Goal: Check status: Check status

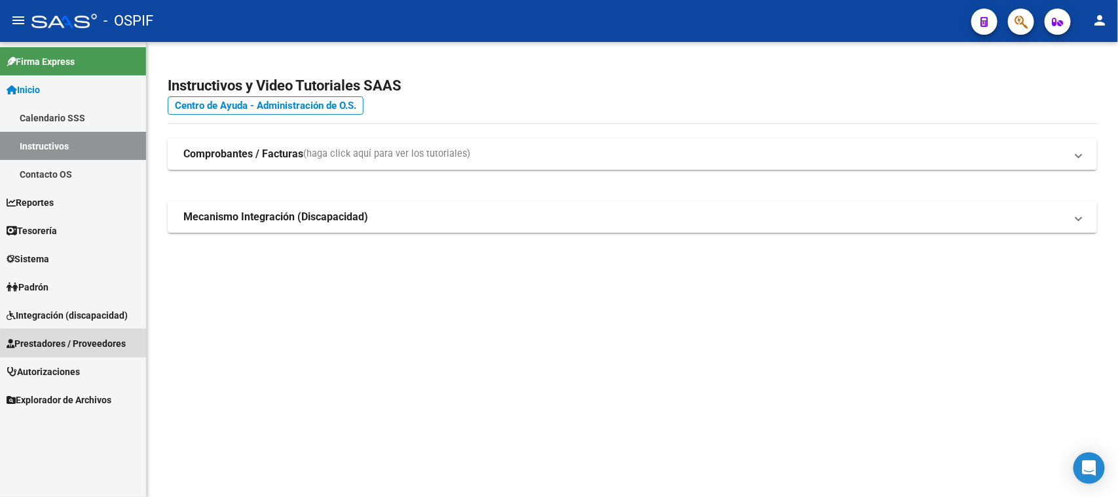
click at [115, 347] on span "Prestadores / Proveedores" at bounding box center [66, 343] width 119 height 14
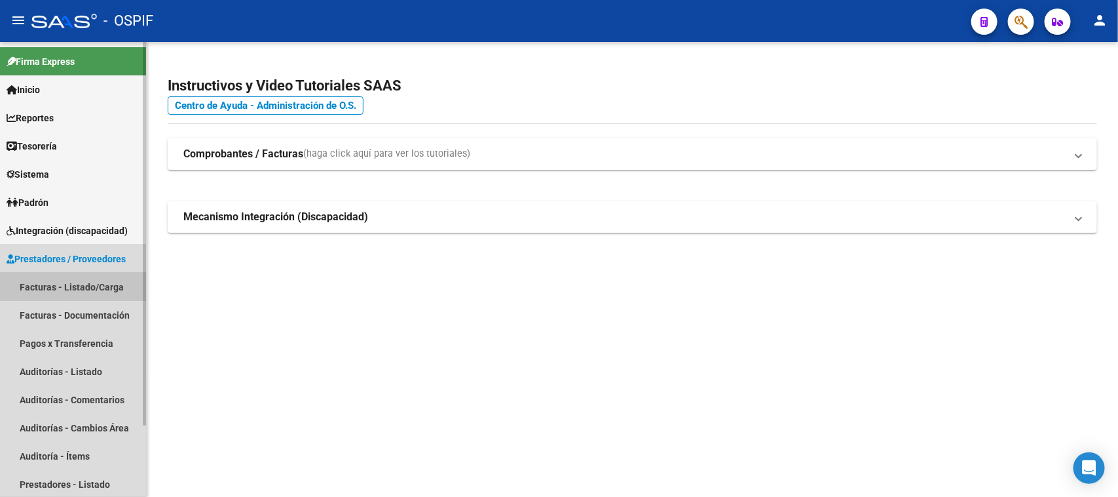
click at [98, 288] on link "Facturas - Listado/Carga" at bounding box center [73, 287] width 146 height 28
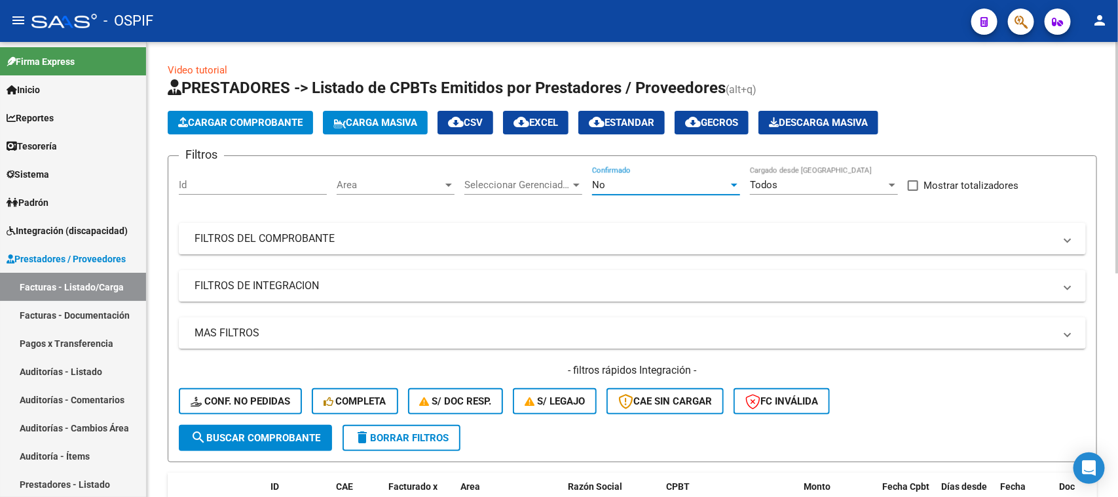
click at [735, 183] on div at bounding box center [734, 184] width 7 height 3
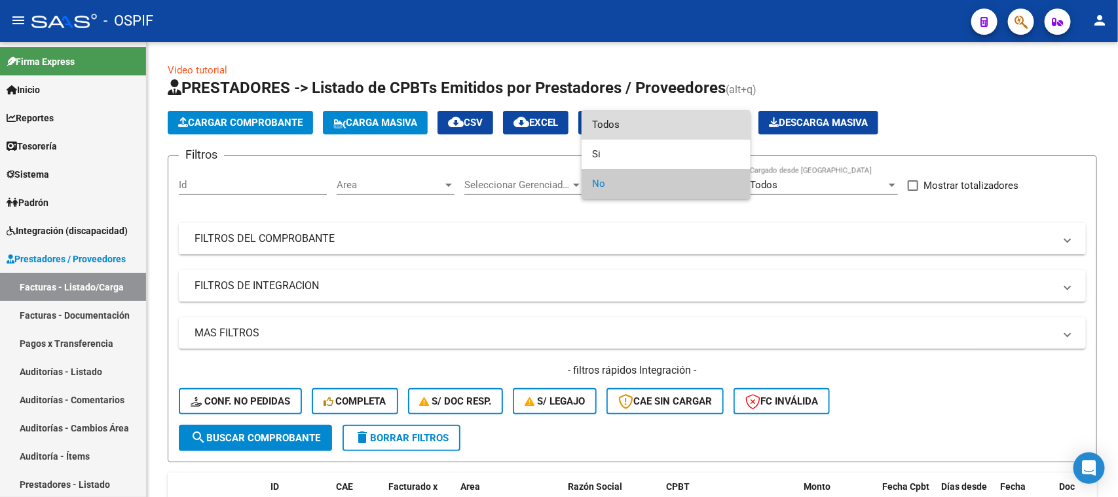
click at [624, 129] on span "Todos" at bounding box center [666, 124] width 148 height 29
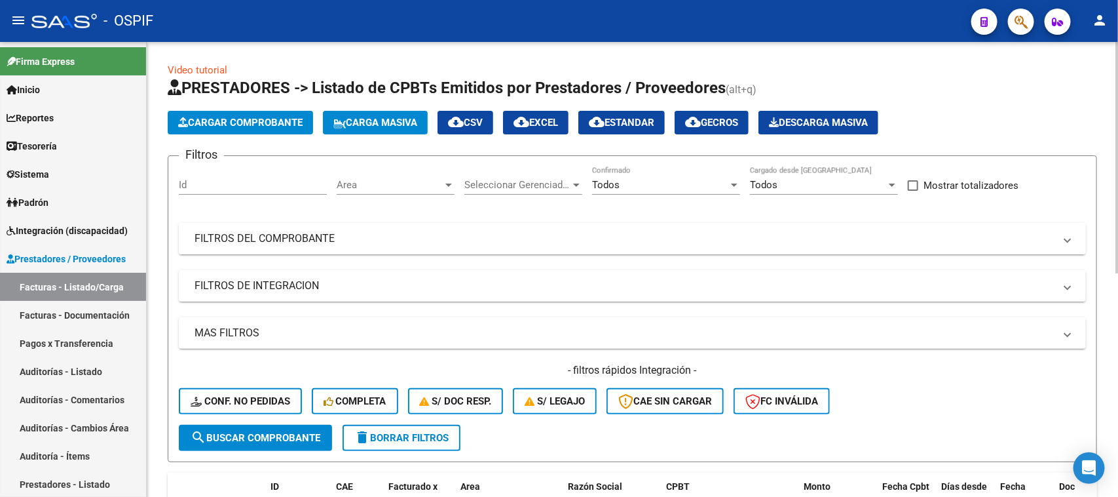
click at [352, 231] on mat-panel-title "FILTROS DEL COMPROBANTE" at bounding box center [625, 238] width 860 height 14
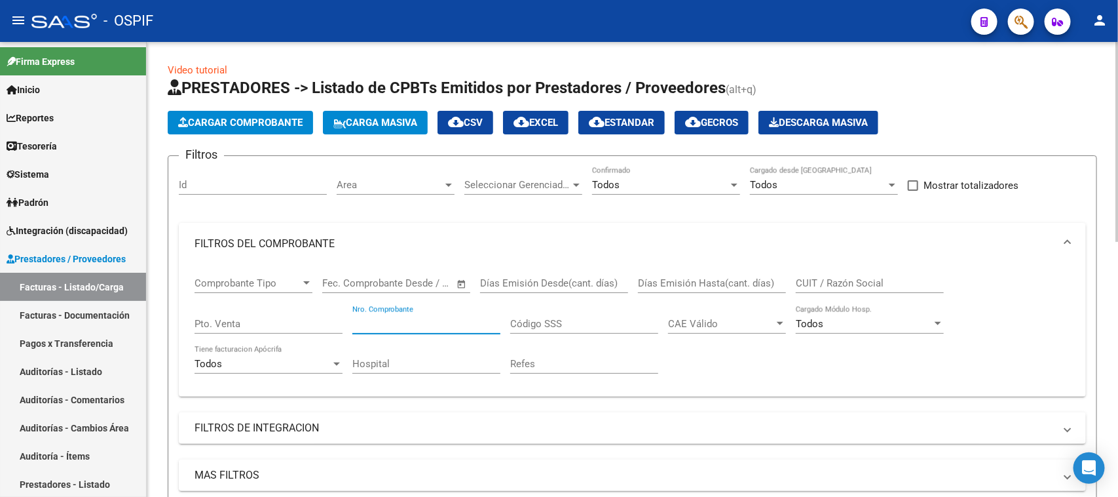
click at [443, 326] on input "Nro. Comprobante" at bounding box center [426, 324] width 148 height 12
type input "2654"
click at [1068, 239] on span at bounding box center [1067, 243] width 5 height 14
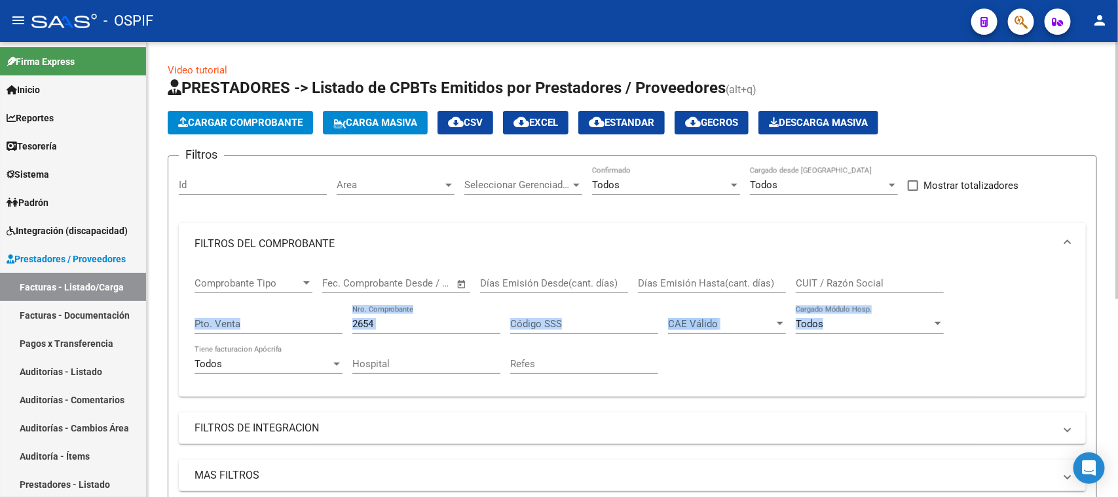
drag, startPoint x: 1112, startPoint y: 289, endPoint x: 1110, endPoint y: 312, distance: 23.7
click at [1110, 312] on div "Video tutorial PRESTADORES -> Listado de CPBTs Emitidos por Prestadores / Prove…" at bounding box center [633, 441] width 972 height 798
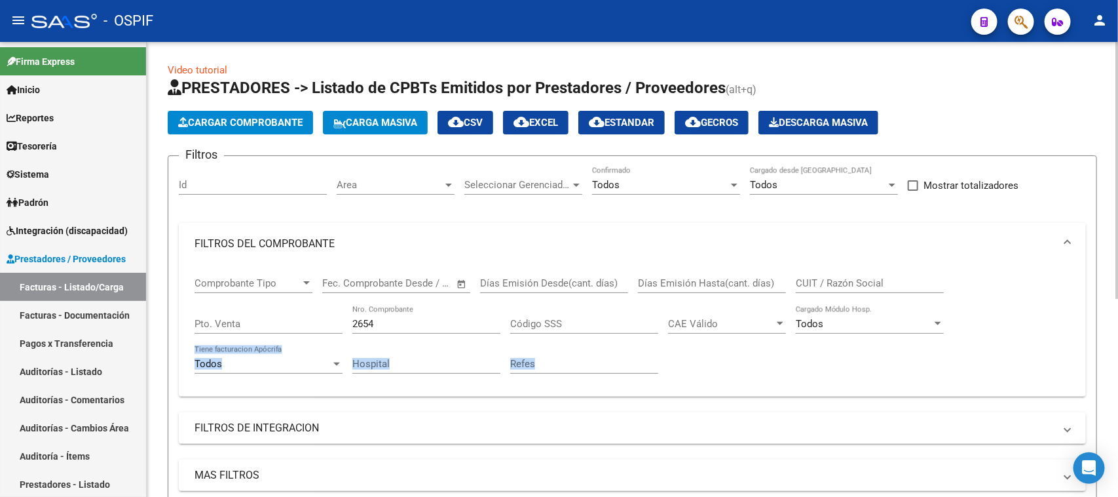
drag, startPoint x: 1091, startPoint y: 343, endPoint x: 1092, endPoint y: 366, distance: 22.9
click at [1086, 390] on form "Filtros Id Area Area Seleccionar Gerenciador Seleccionar Gerenciador Todos Conf…" at bounding box center [633, 379] width 930 height 449
click at [1017, 352] on div "Comprobante Tipo Comprobante Tipo Fecha inicio – Fecha fin Fec. Comprobante Des…" at bounding box center [633, 325] width 876 height 121
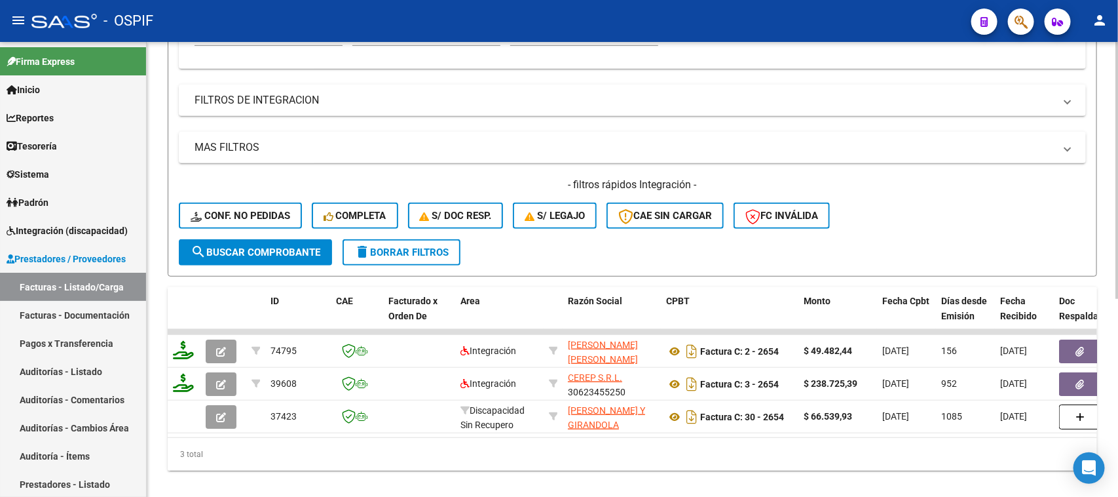
scroll to position [352, 0]
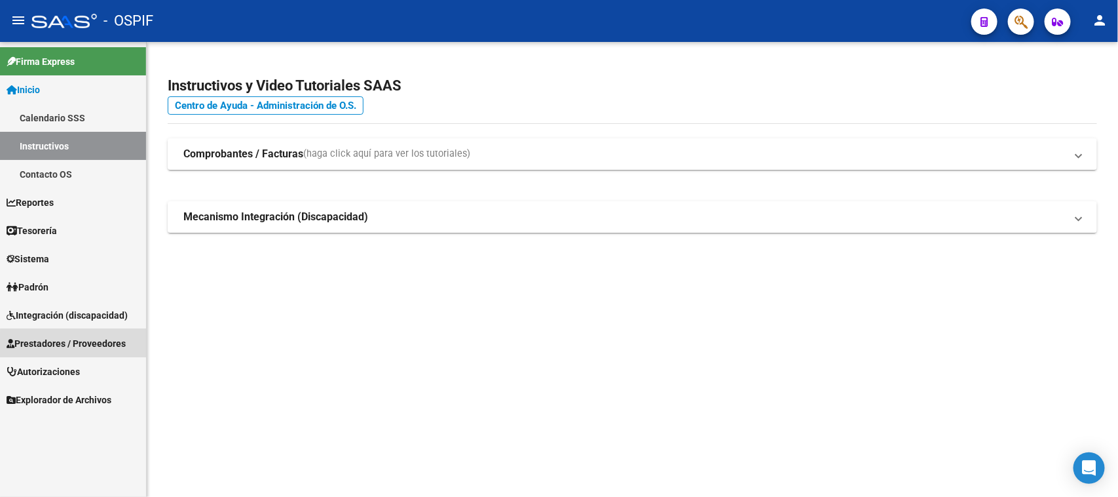
click at [123, 345] on span "Prestadores / Proveedores" at bounding box center [66, 343] width 119 height 14
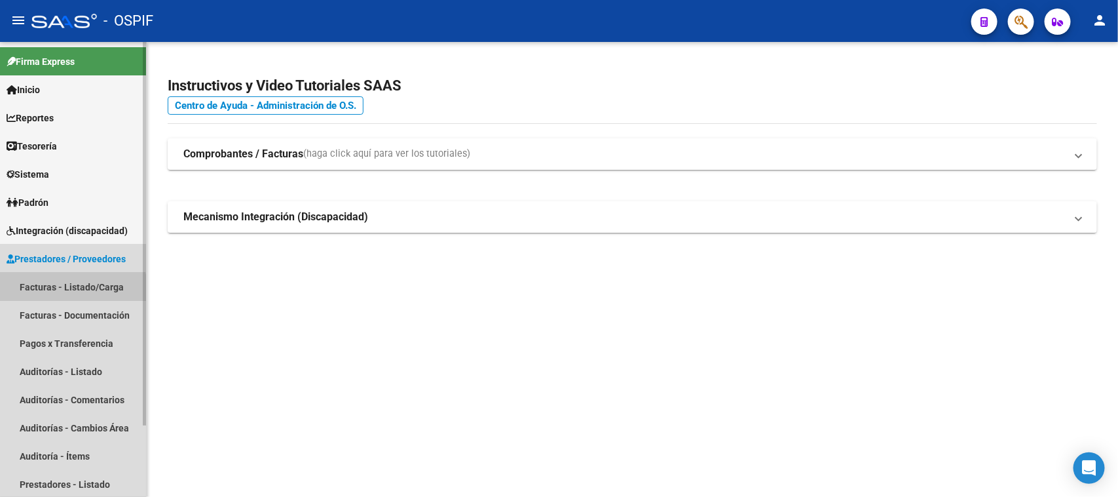
click at [67, 292] on link "Facturas - Listado/Carga" at bounding box center [73, 287] width 146 height 28
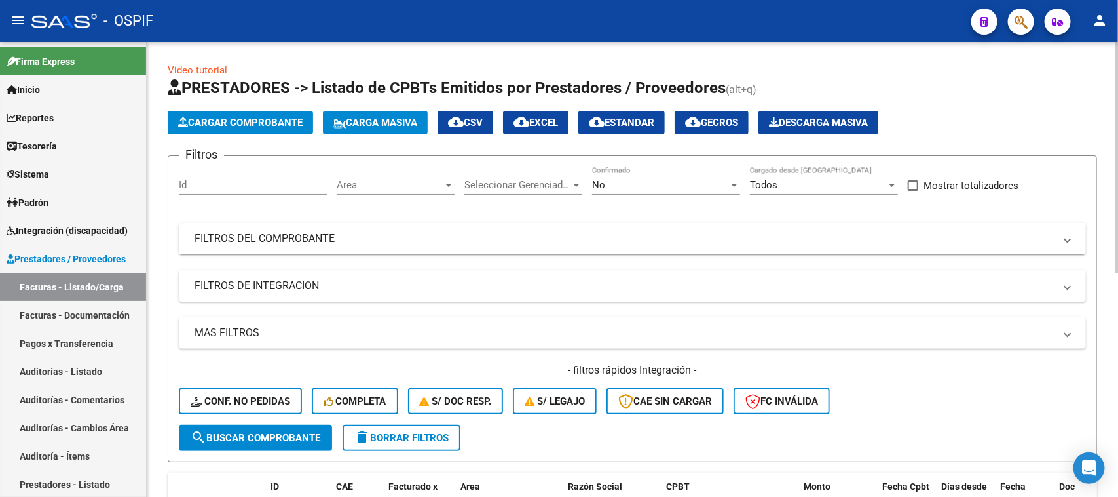
click at [738, 183] on div at bounding box center [734, 185] width 12 height 10
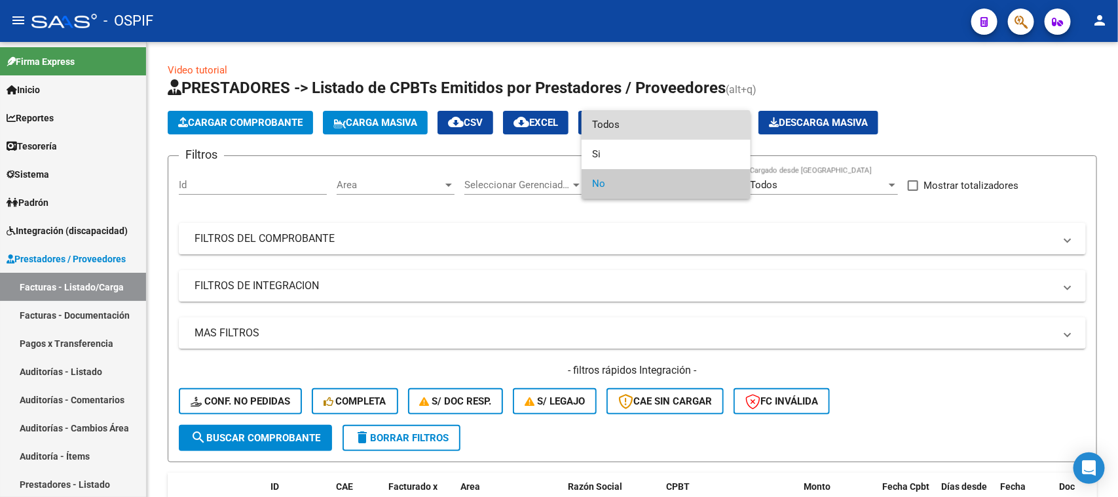
click at [603, 130] on span "Todos" at bounding box center [666, 124] width 148 height 29
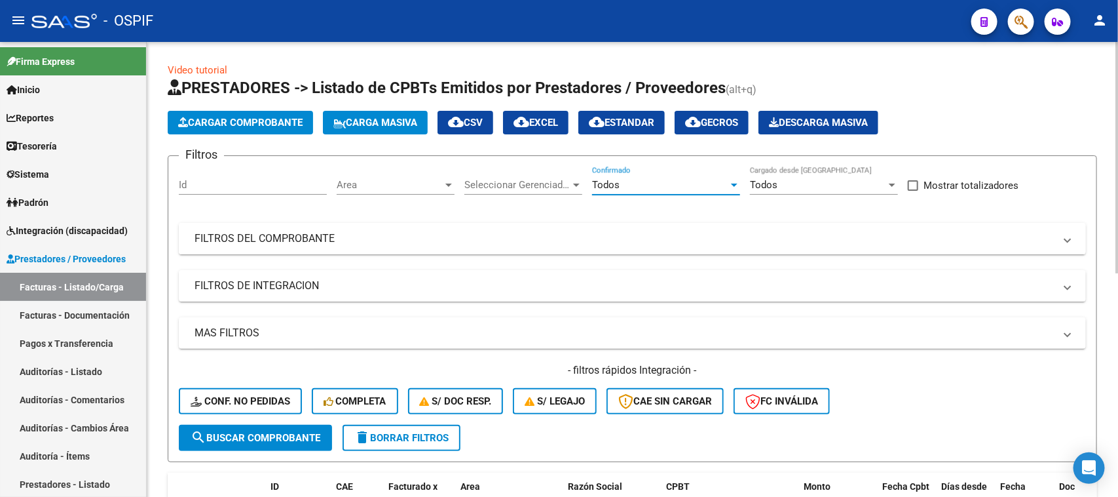
click at [341, 234] on mat-panel-title "FILTROS DEL COMPROBANTE" at bounding box center [625, 238] width 860 height 14
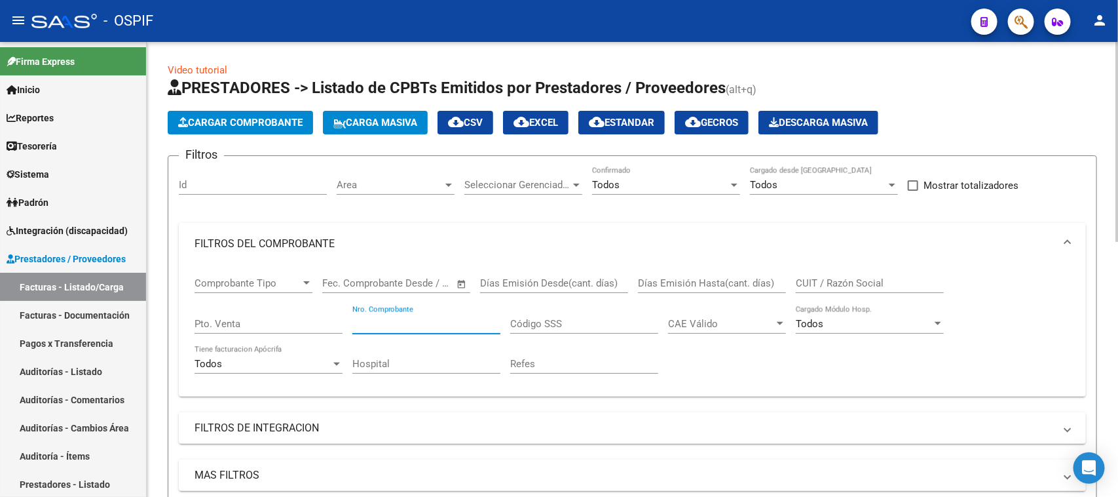
drag, startPoint x: 452, startPoint y: 322, endPoint x: 262, endPoint y: 296, distance: 191.8
click at [262, 296] on div "Comprobante Tipo Comprobante Tipo Fecha inicio – Fecha fin Fec. Comprobante Des…" at bounding box center [633, 325] width 876 height 121
type input "12272"
click at [1068, 243] on span at bounding box center [1067, 243] width 5 height 14
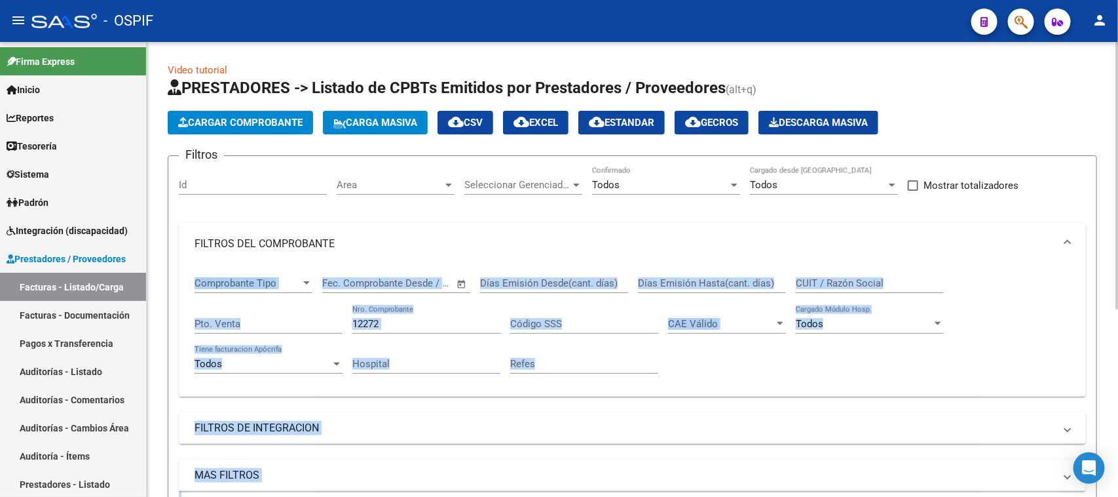
drag, startPoint x: 1110, startPoint y: 263, endPoint x: 1118, endPoint y: 387, distance: 124.0
click at [1118, 387] on div "Video tutorial PRESTADORES -> Listado de CPBTs Emitidos por Prestadores / Prove…" at bounding box center [634, 424] width 975 height 765
click at [1065, 396] on div "Filtros Id Area Area Seleccionar Gerenciador Seleccionar Gerenciador Todos Conf…" at bounding box center [632, 366] width 907 height 400
click at [994, 306] on div "Comprobante Tipo Comprobante Tipo Fecha inicio – Fecha fin Fec. Comprobante Des…" at bounding box center [633, 325] width 876 height 121
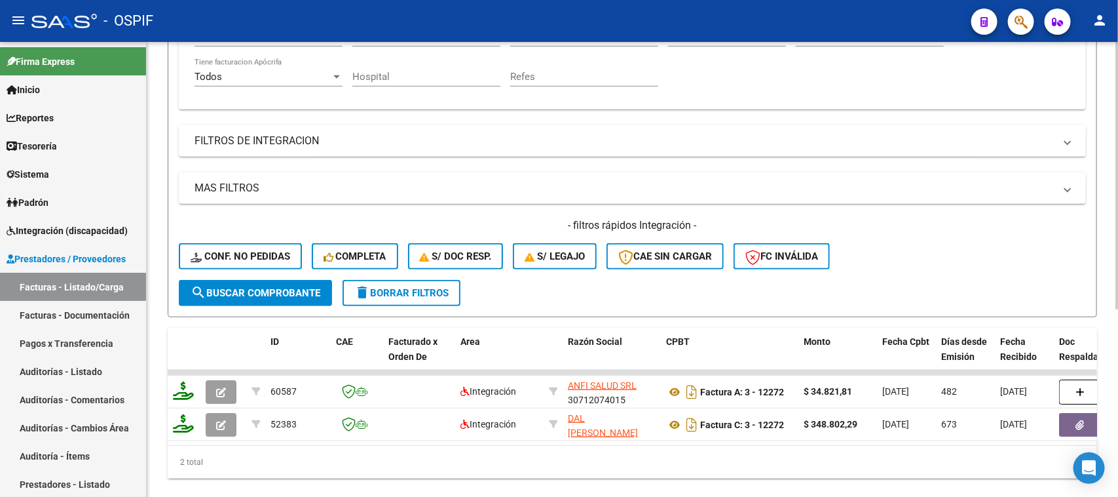
scroll to position [319, 0]
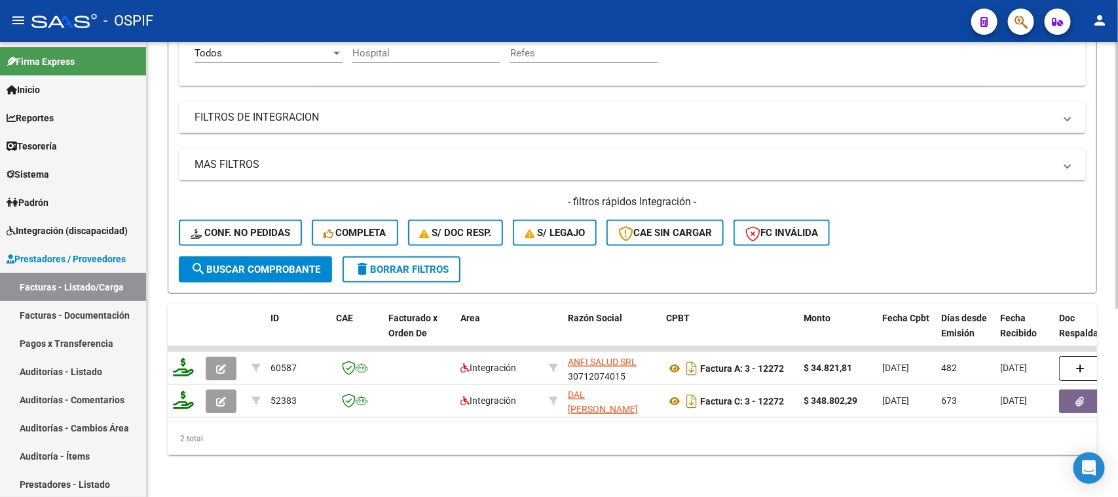
click at [1106, 489] on div "Video tutorial PRESTADORES -> Listado de CPBTs Emitidos por Prestadores / Prove…" at bounding box center [634, 113] width 975 height 765
